Goal: Transaction & Acquisition: Purchase product/service

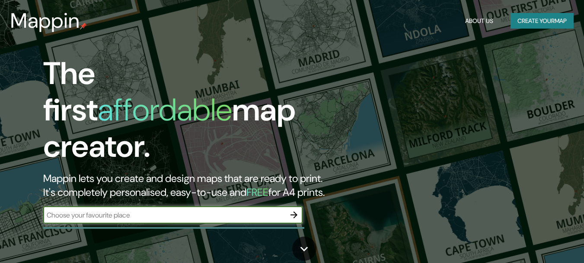
click at [127, 210] on input "text" at bounding box center [164, 215] width 242 height 10
type input "catacaos"
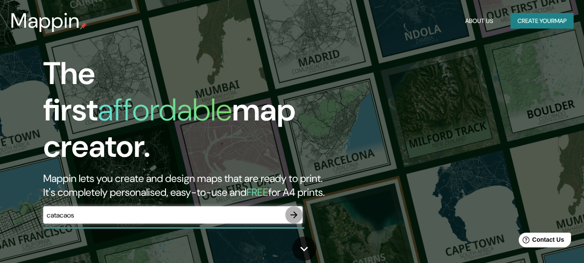
click at [292, 211] on icon "button" at bounding box center [294, 214] width 10 height 10
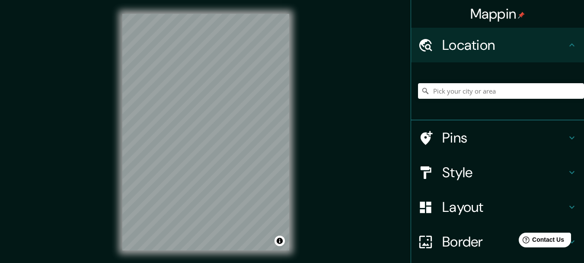
click at [574, 46] on div "Location" at bounding box center [497, 45] width 173 height 35
click at [455, 90] on input "Pick your city or area" at bounding box center [501, 91] width 166 height 16
type input "C"
click at [445, 92] on input "Pick your city or area" at bounding box center [501, 91] width 166 height 16
paste input "5°15'25"S 80°40'00"W"
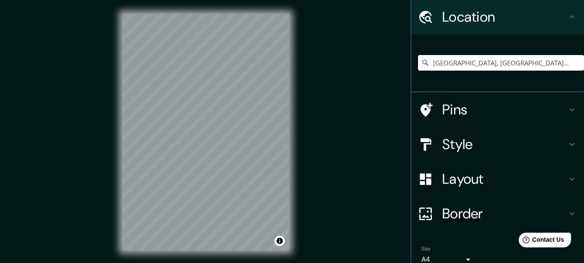
scroll to position [43, 0]
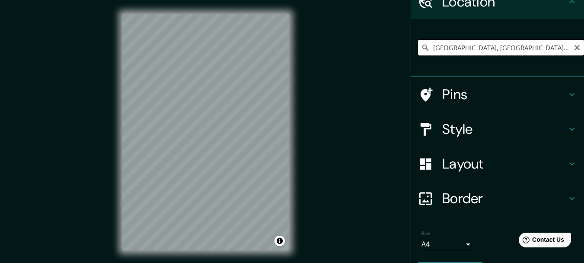
click at [553, 51] on input "Sur, Sevilla, provincia de Sevilla, España" at bounding box center [501, 48] width 166 height 16
type input "Sur, Sevilla, provincia de Sevilla, España"
click at [574, 47] on icon "Clear" at bounding box center [577, 47] width 7 height 7
click at [491, 49] on input "Pick your city or area" at bounding box center [501, 48] width 166 height 16
paste input "5°15'25"S 80°40'00"W"
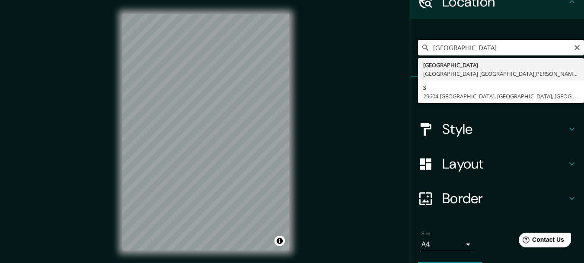
click at [574, 47] on input "5°15'25"S 80°40'00"W" at bounding box center [501, 48] width 166 height 16
type input "5°15'25"S 80°40'00"W"
click at [574, 48] on icon "Clear" at bounding box center [577, 47] width 7 height 7
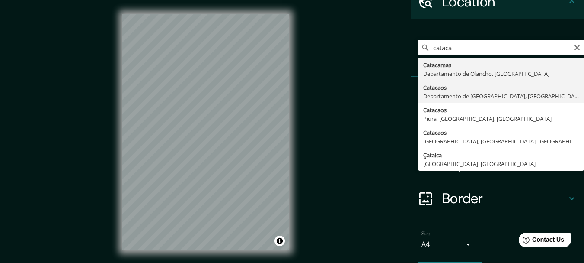
type input "Catacaos, [GEOGRAPHIC_DATA], [GEOGRAPHIC_DATA]"
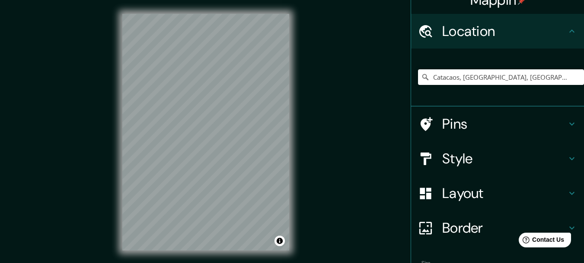
scroll to position [0, 0]
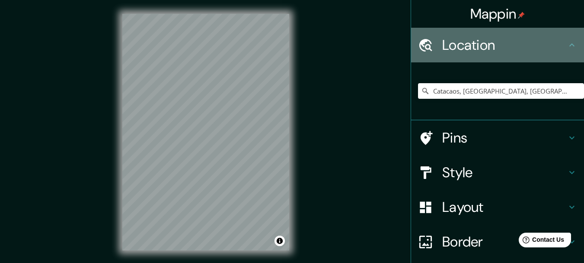
click at [567, 42] on icon at bounding box center [572, 45] width 10 height 10
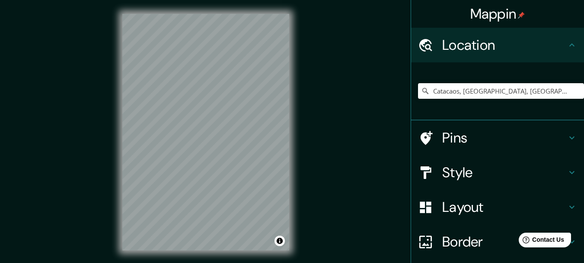
scroll to position [68, 0]
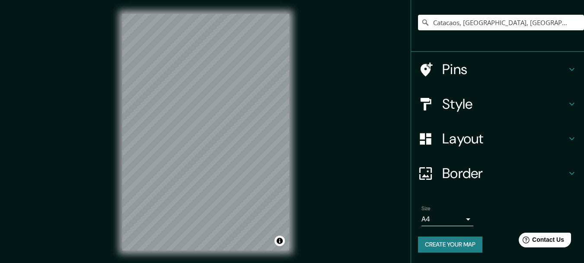
drag, startPoint x: 582, startPoint y: 27, endPoint x: 56, endPoint y: 14, distance: 525.7
click at [529, 101] on h4 "Style" at bounding box center [505, 103] width 125 height 17
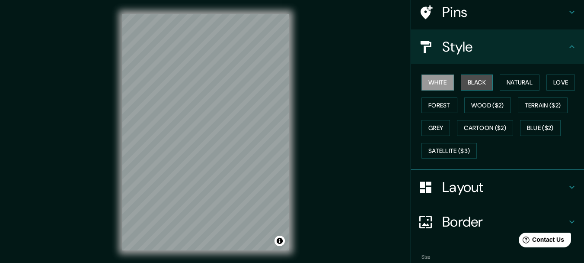
click at [482, 87] on button "Black" at bounding box center [477, 82] width 32 height 16
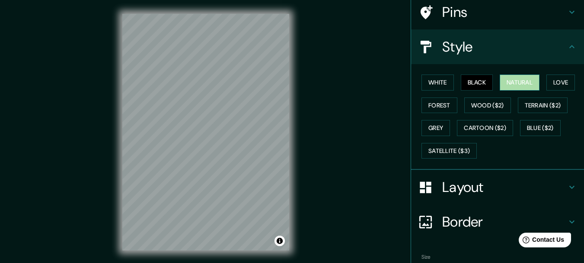
click at [504, 82] on button "Natural" at bounding box center [520, 82] width 40 height 16
click at [553, 77] on button "Love" at bounding box center [561, 82] width 29 height 16
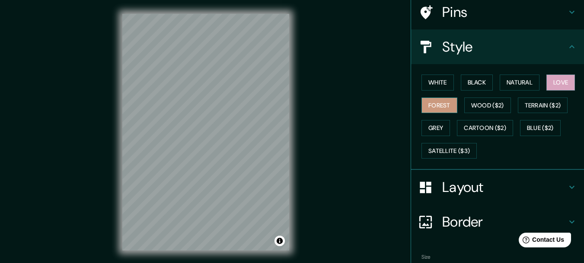
click at [444, 109] on button "Forest" at bounding box center [440, 105] width 36 height 16
click at [513, 81] on button "Natural" at bounding box center [520, 82] width 40 height 16
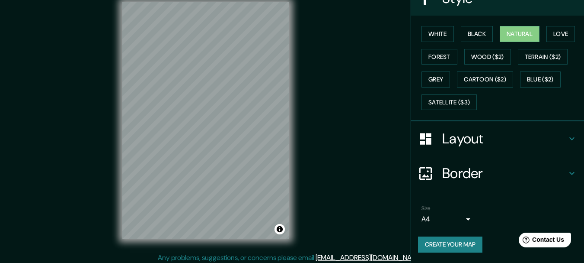
scroll to position [15, 0]
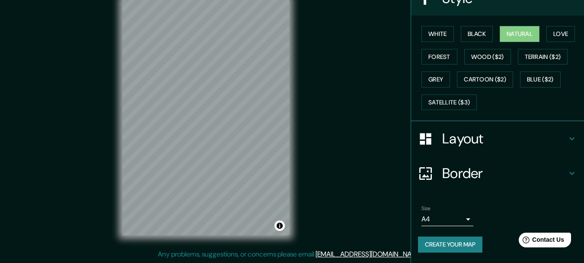
click at [436, 243] on button "Create your map" at bounding box center [450, 244] width 64 height 16
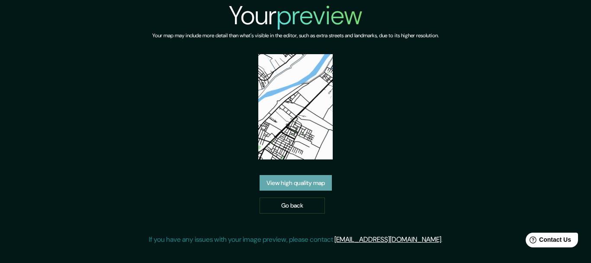
click at [314, 187] on link "View high quality map" at bounding box center [296, 183] width 72 height 16
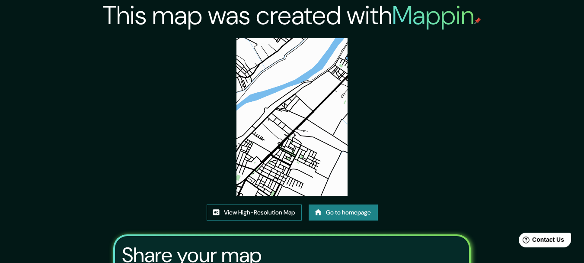
click at [260, 213] on link "View High-Resolution Map" at bounding box center [254, 212] width 95 height 16
